Goal: Task Accomplishment & Management: Use online tool/utility

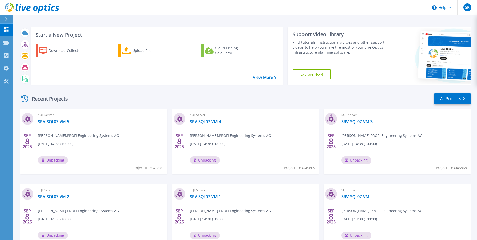
scroll to position [39, 0]
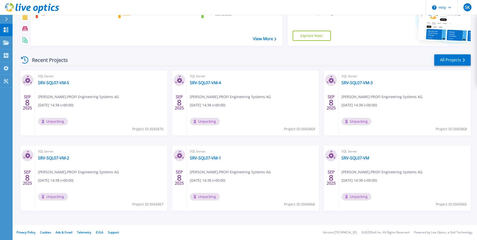
click at [118, 60] on div "Recent Projects All Projects" at bounding box center [244, 60] width 451 height 13
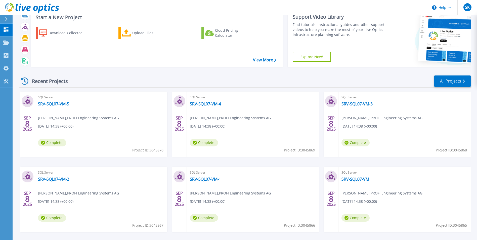
scroll to position [25, 0]
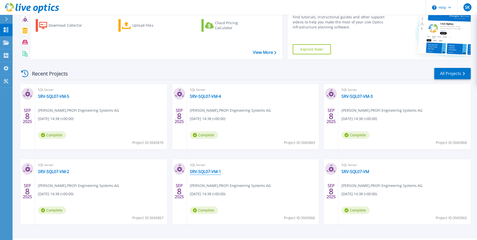
click at [214, 171] on link "SRV-SQL07-VM-1" at bounding box center [205, 171] width 31 height 5
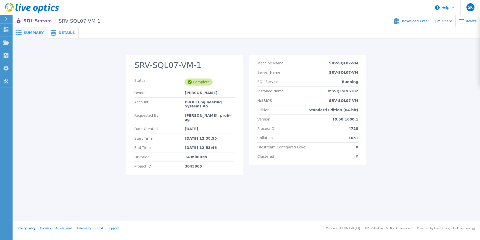
click at [65, 38] on div "Details" at bounding box center [62, 32] width 31 height 11
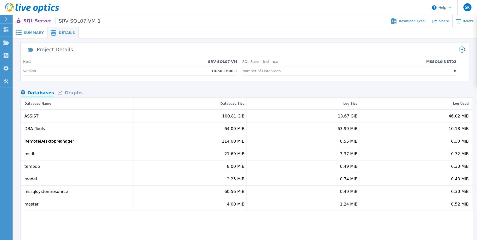
click at [34, 32] on span "Summary" at bounding box center [34, 33] width 20 height 4
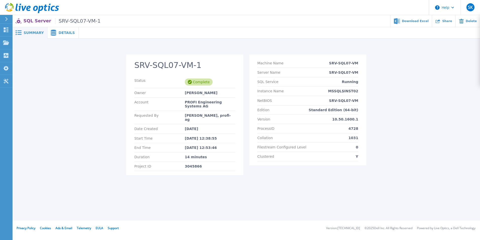
click at [61, 34] on span "Details" at bounding box center [67, 33] width 16 height 4
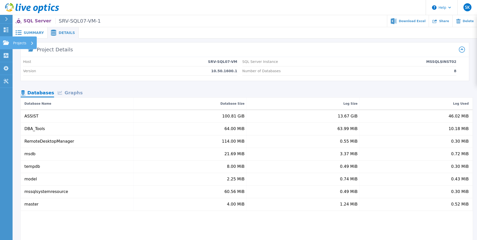
click at [19, 42] on p "Projects" at bounding box center [19, 42] width 13 height 13
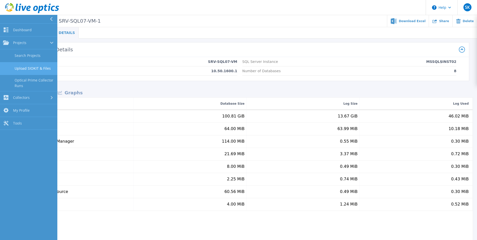
click at [26, 71] on link "Upload SIOKIT & Files" at bounding box center [28, 68] width 57 height 13
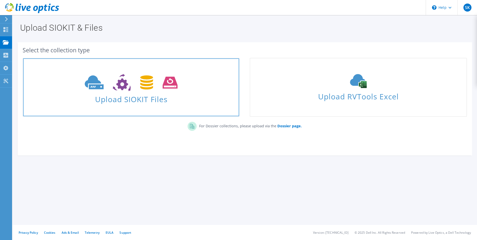
click at [128, 93] on span "Upload SIOKIT Files" at bounding box center [131, 97] width 216 height 11
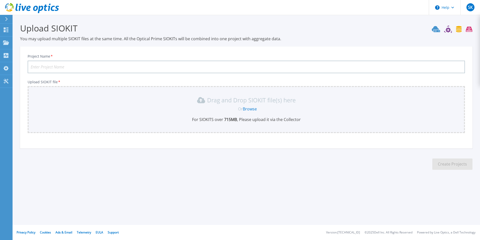
click at [251, 110] on link "Browse" at bounding box center [250, 109] width 14 height 6
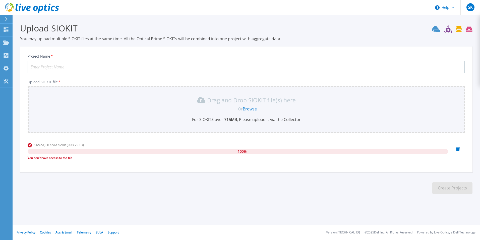
click at [253, 68] on input "Project Name *" at bounding box center [247, 67] width 438 height 13
type input "test"
click at [250, 108] on link "Browse" at bounding box center [250, 109] width 14 height 6
click at [459, 149] on icon at bounding box center [458, 148] width 4 height 5
